Goal: Navigation & Orientation: Go to known website

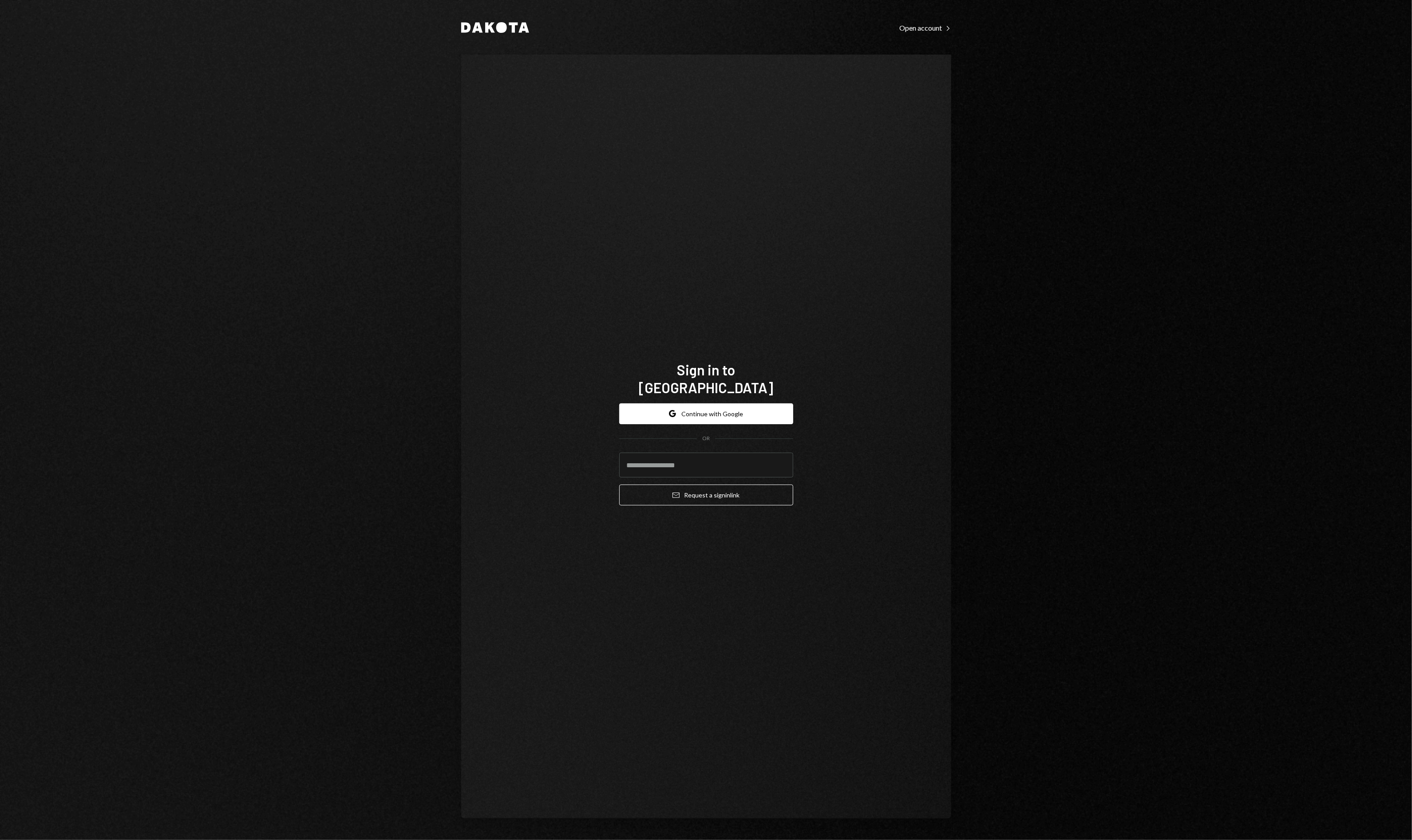
click at [691, 416] on form "Google Continue with Google OR Email Request a sign in link" at bounding box center [706, 454] width 174 height 102
click at [669, 404] on button "Google Continue with Google" at bounding box center [706, 414] width 174 height 21
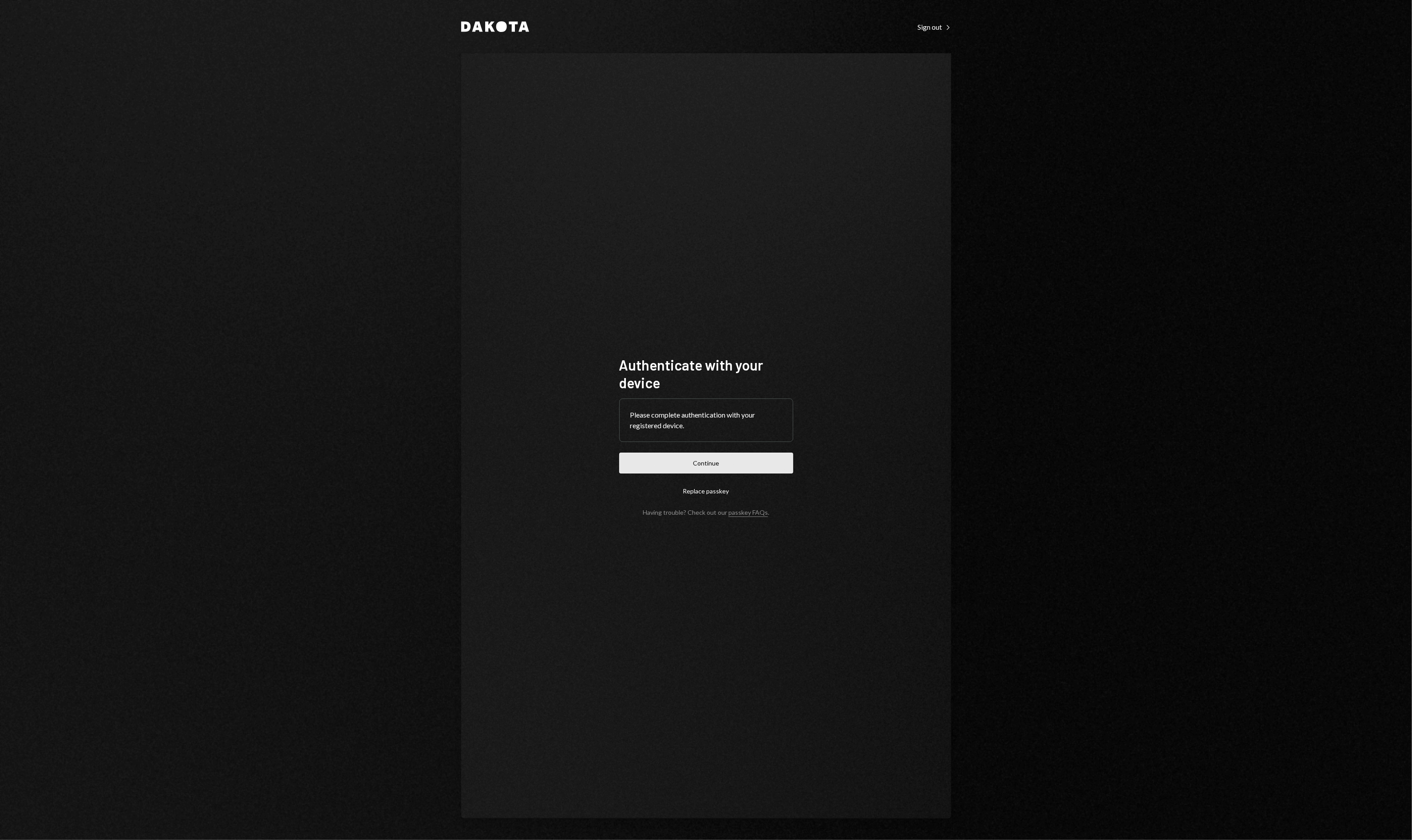
click at [644, 464] on button "Continue" at bounding box center [706, 463] width 174 height 21
